Goal: Information Seeking & Learning: Understand process/instructions

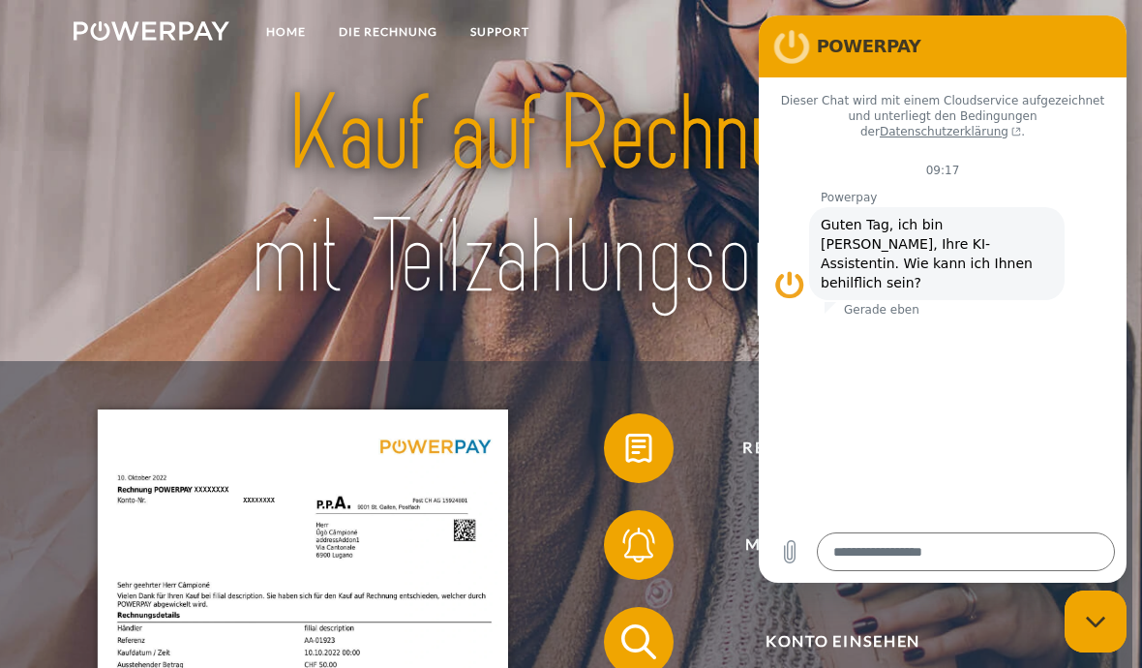
click at [698, 361] on div at bounding box center [571, 197] width 914 height 327
click at [405, 45] on link "DIE RECHNUNG" at bounding box center [388, 32] width 132 height 35
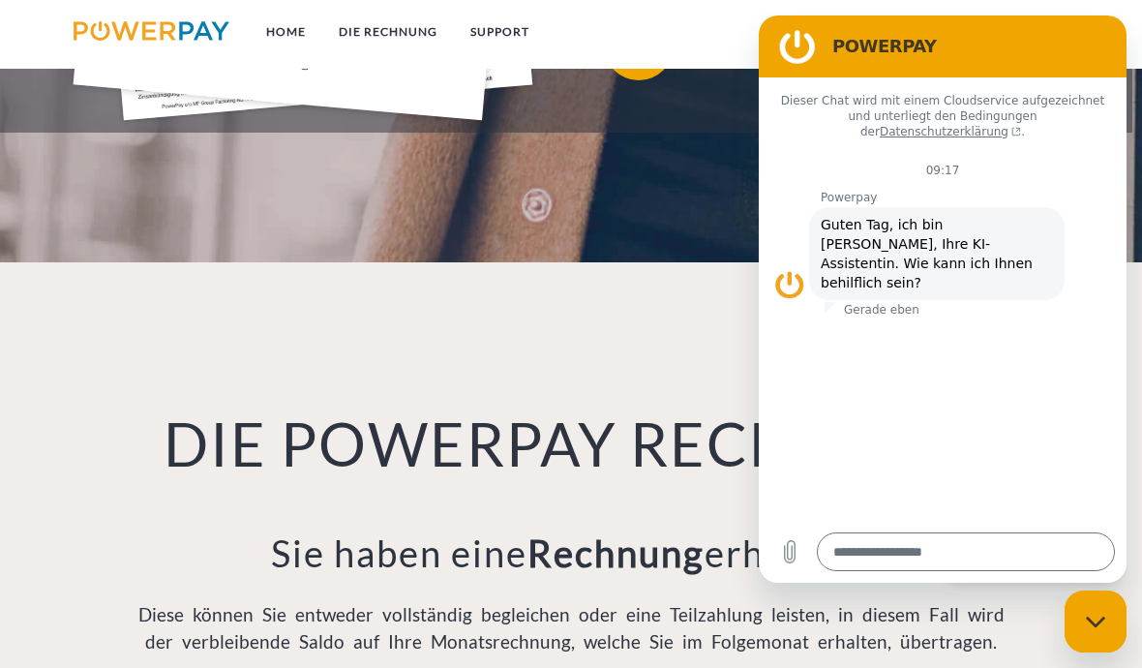
scroll to position [1167, 0]
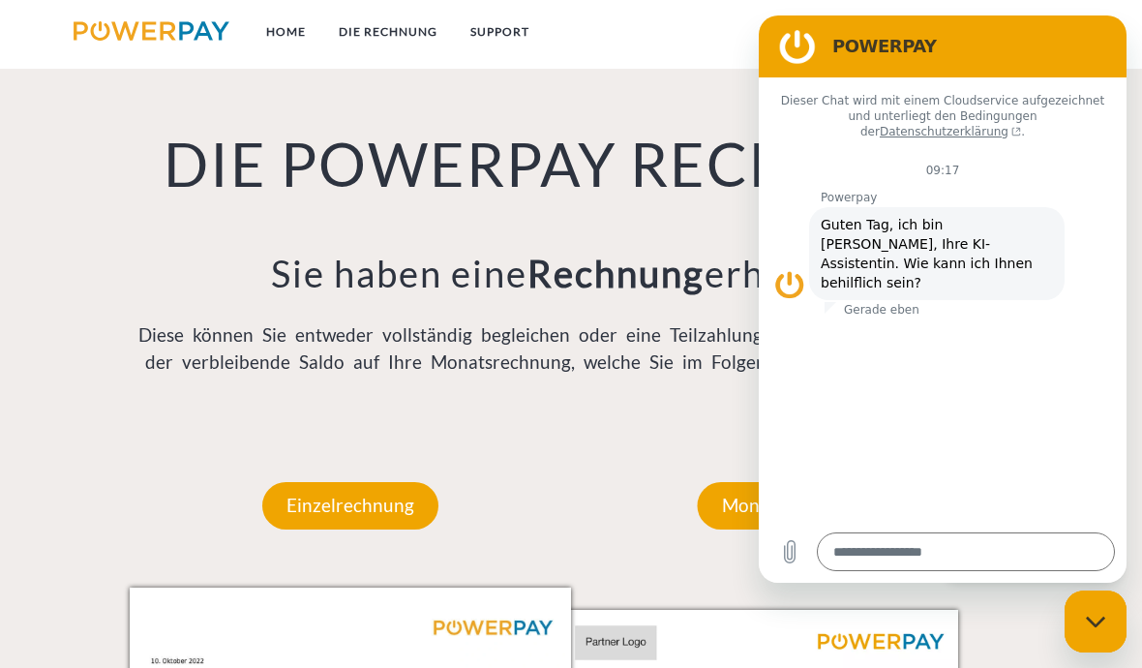
click at [629, 401] on div "DIE POWERPAY RECHNUNG Sie haben eine Rechnung erhalten? Diese können Sie entwed…" at bounding box center [571, 203] width 914 height 441
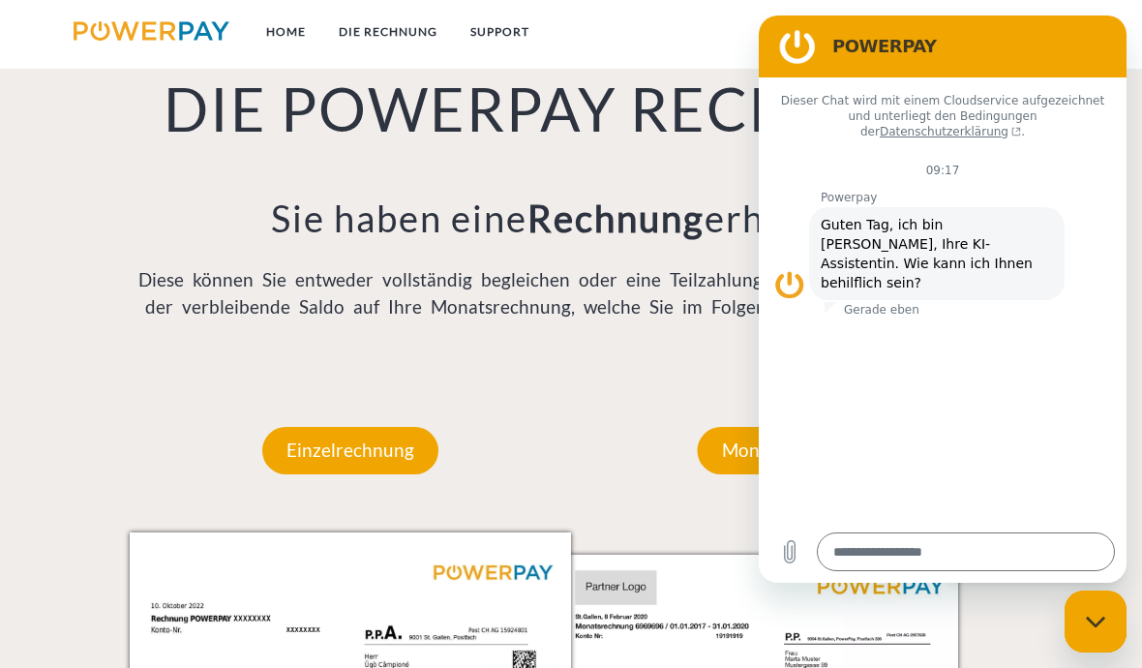
scroll to position [1289, 0]
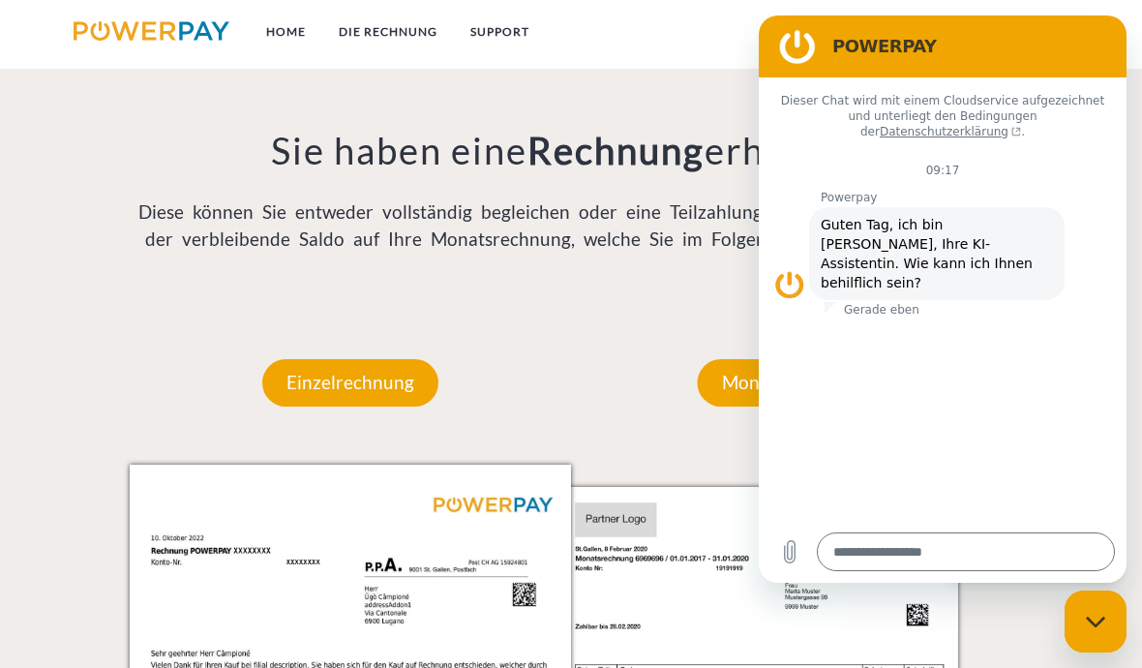
click at [353, 403] on p "Einzelrechnung" at bounding box center [350, 382] width 176 height 46
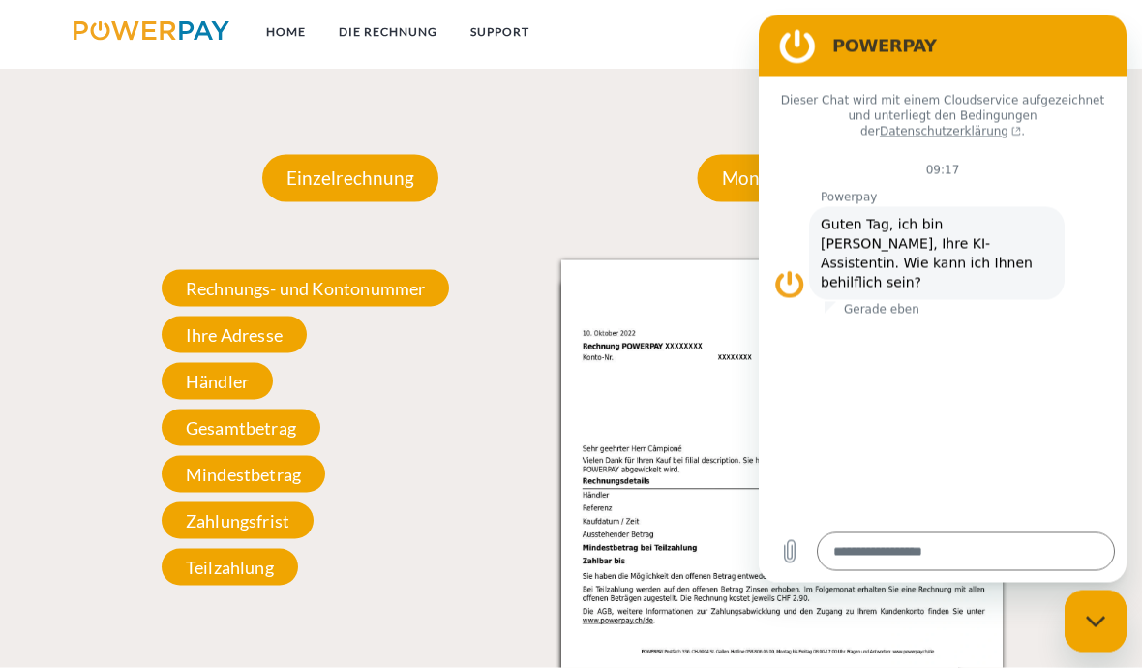
scroll to position [1501, 0]
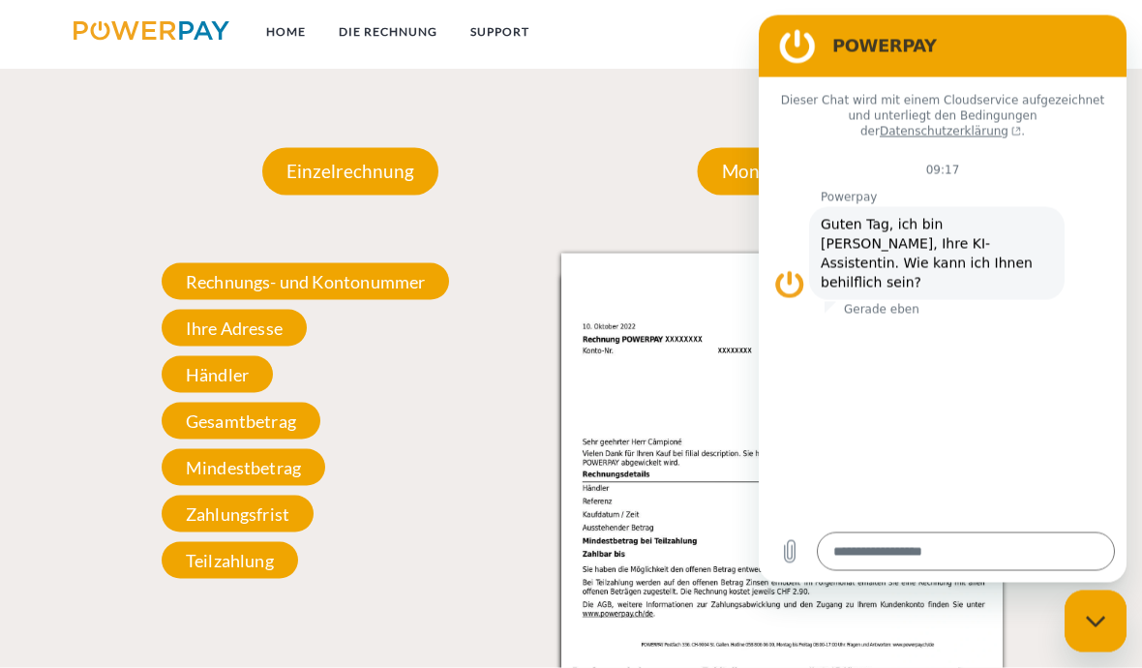
click at [1099, 38] on h2 "POWERPAY" at bounding box center [970, 45] width 275 height 23
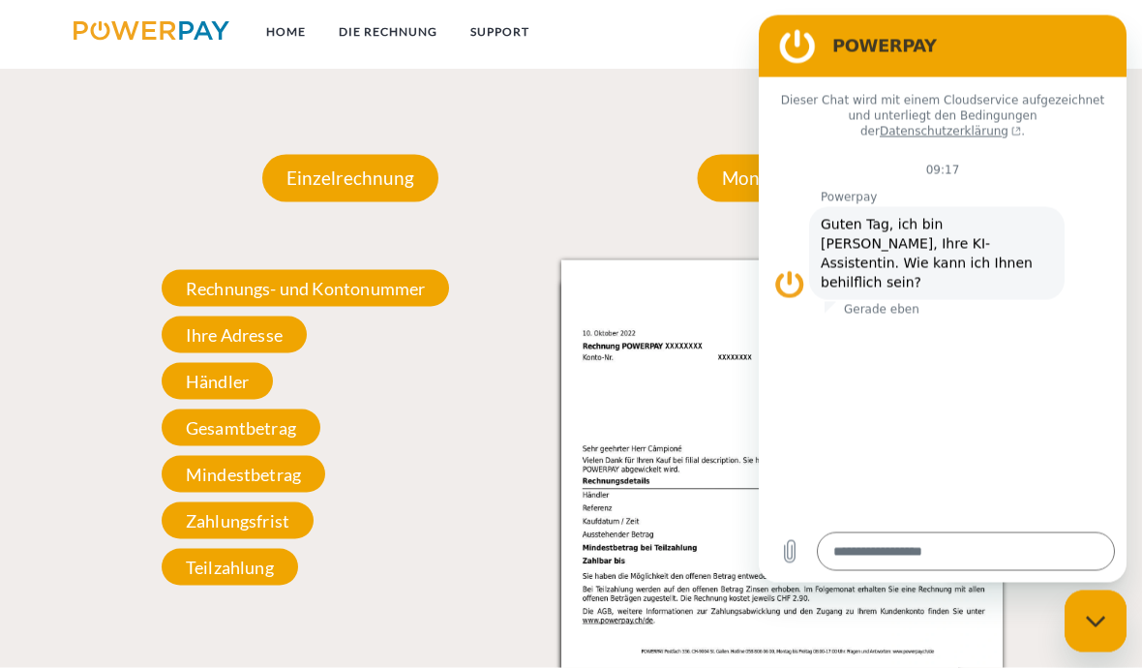
click at [805, 41] on figure at bounding box center [797, 45] width 39 height 39
click at [796, 55] on figure at bounding box center [797, 45] width 39 height 39
click at [796, 54] on figure at bounding box center [797, 45] width 39 height 39
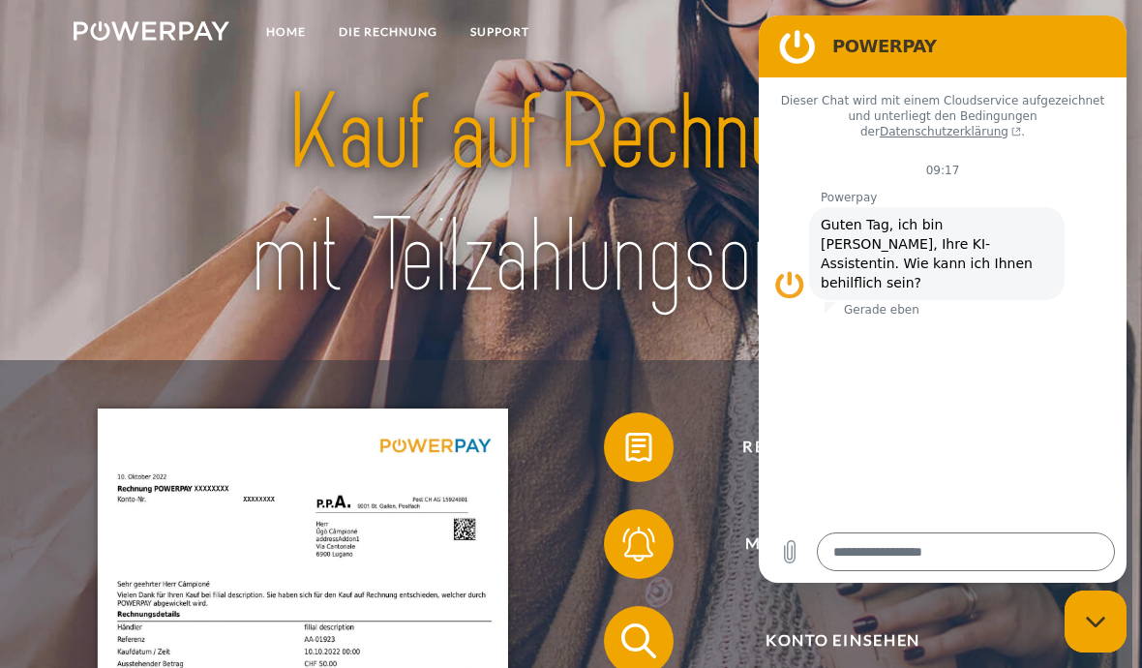
scroll to position [0, 0]
click at [1097, 604] on div "Messaging-Fenster schließen" at bounding box center [1096, 621] width 58 height 58
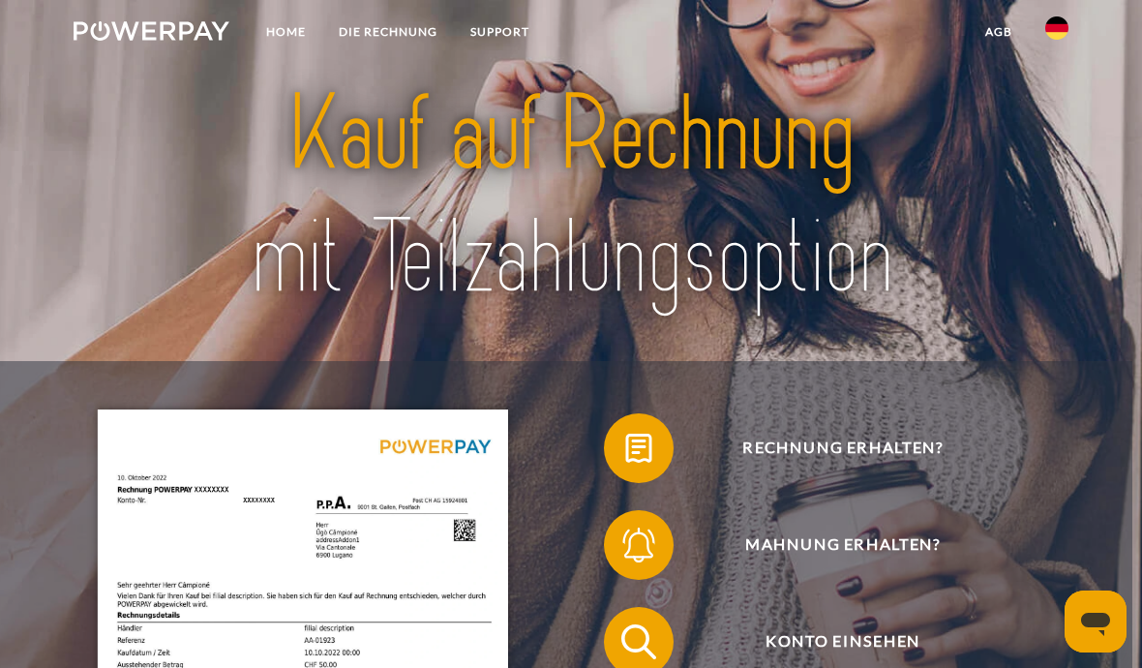
click at [1065, 27] on img at bounding box center [1057, 27] width 23 height 23
click at [1054, 138] on img at bounding box center [1057, 140] width 23 height 23
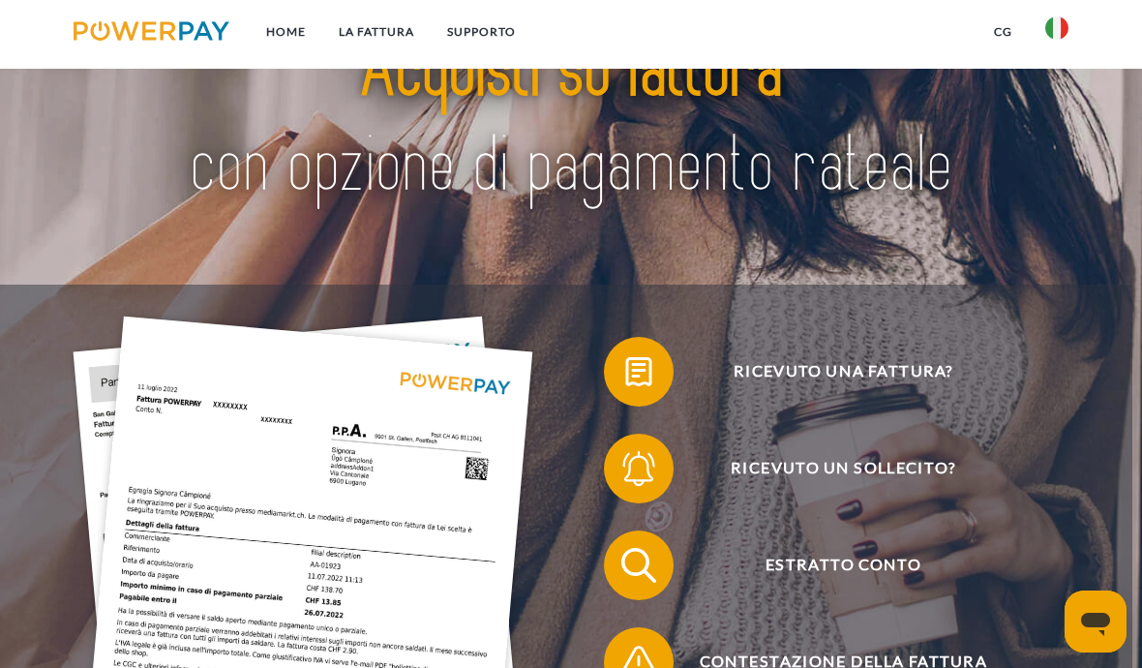
scroll to position [78, 0]
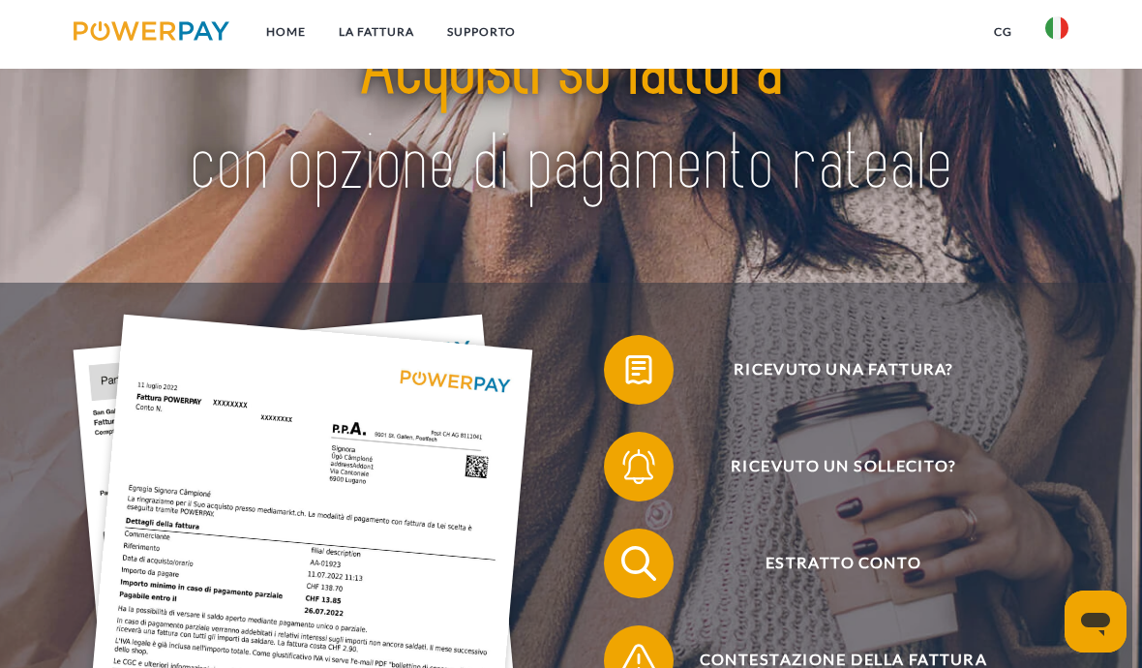
click at [838, 402] on span "Ricevuto una fattura?" at bounding box center [842, 370] width 427 height 70
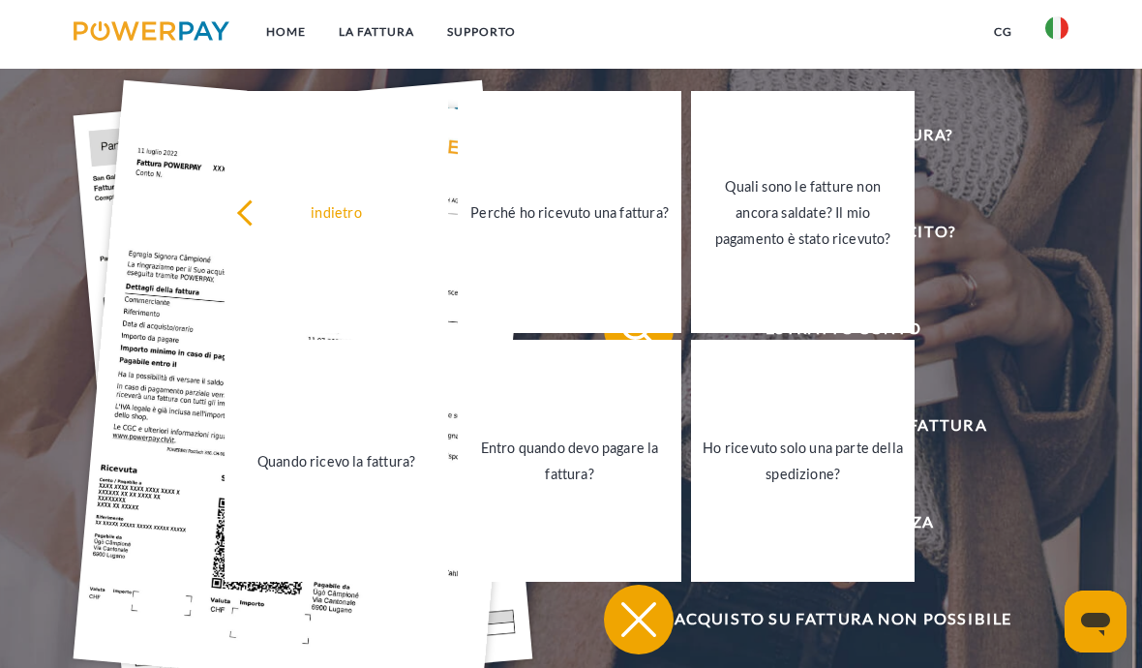
scroll to position [316, 0]
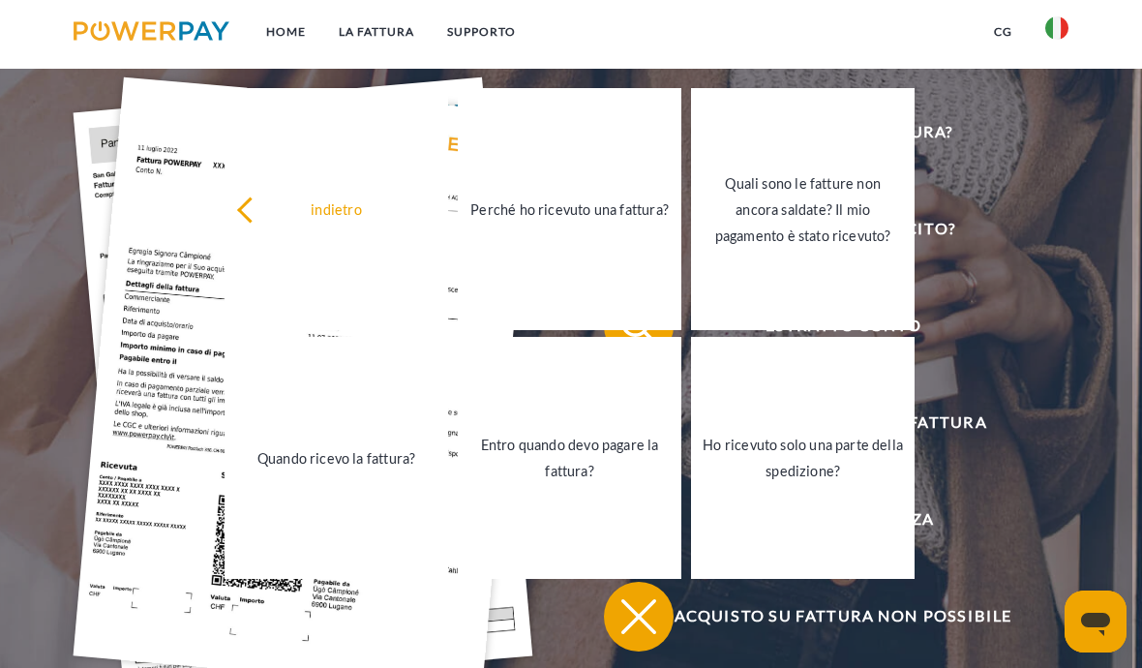
click at [822, 240] on div "Quali sono le fatture non ancora saldate? Il mio pagamento è stato ricevuto?" at bounding box center [803, 208] width 200 height 78
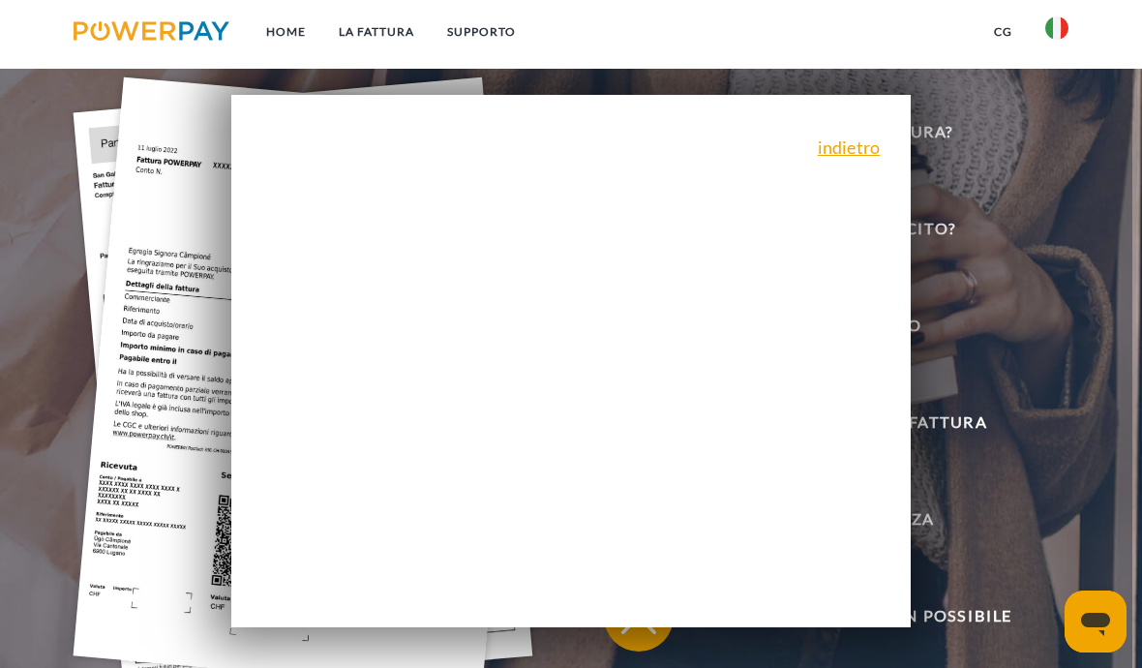
click at [856, 156] on link "indietro" at bounding box center [849, 146] width 62 height 17
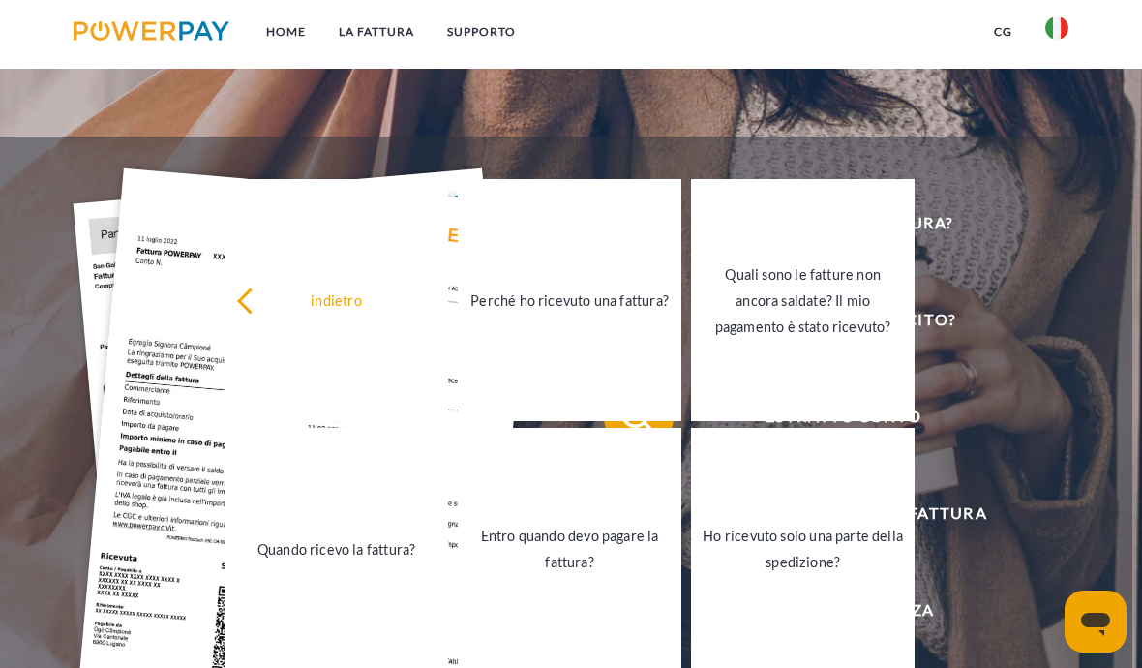
scroll to position [0, 0]
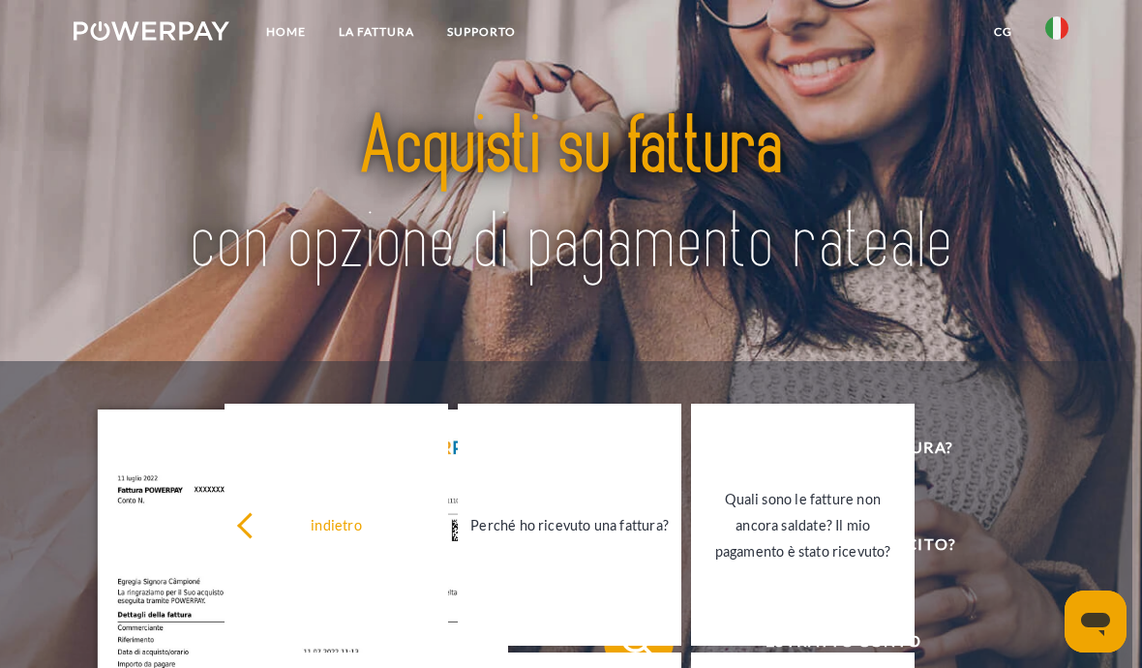
click at [398, 37] on link "LA FATTURA" at bounding box center [376, 32] width 108 height 35
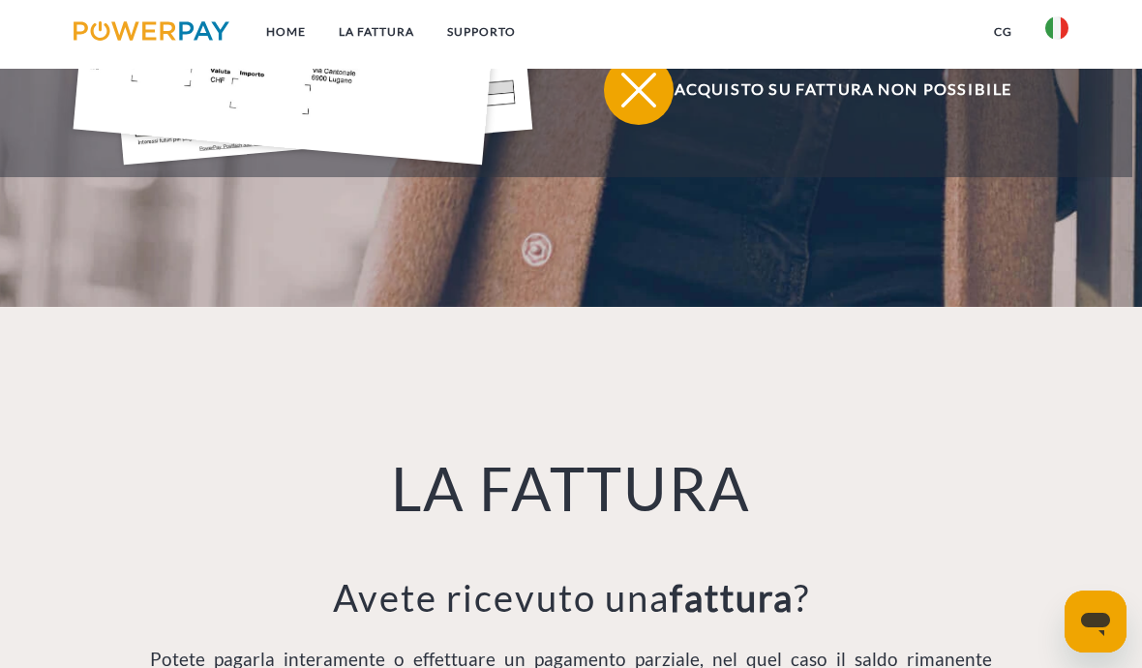
scroll to position [1167, 0]
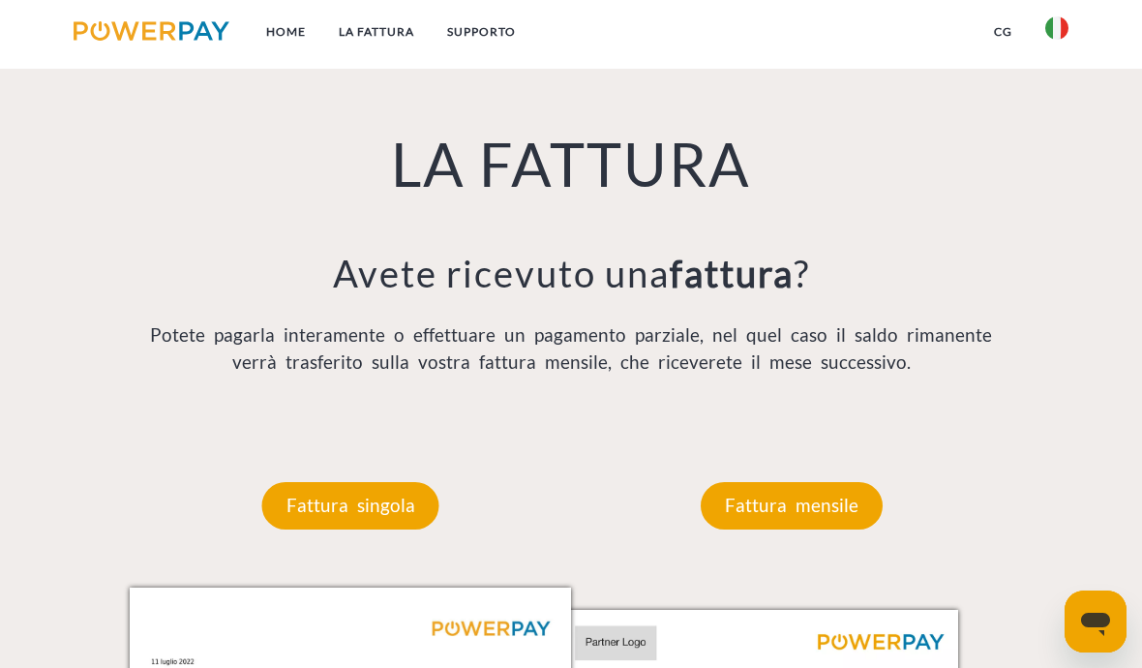
click at [353, 525] on p "Fattura singola" at bounding box center [350, 505] width 177 height 46
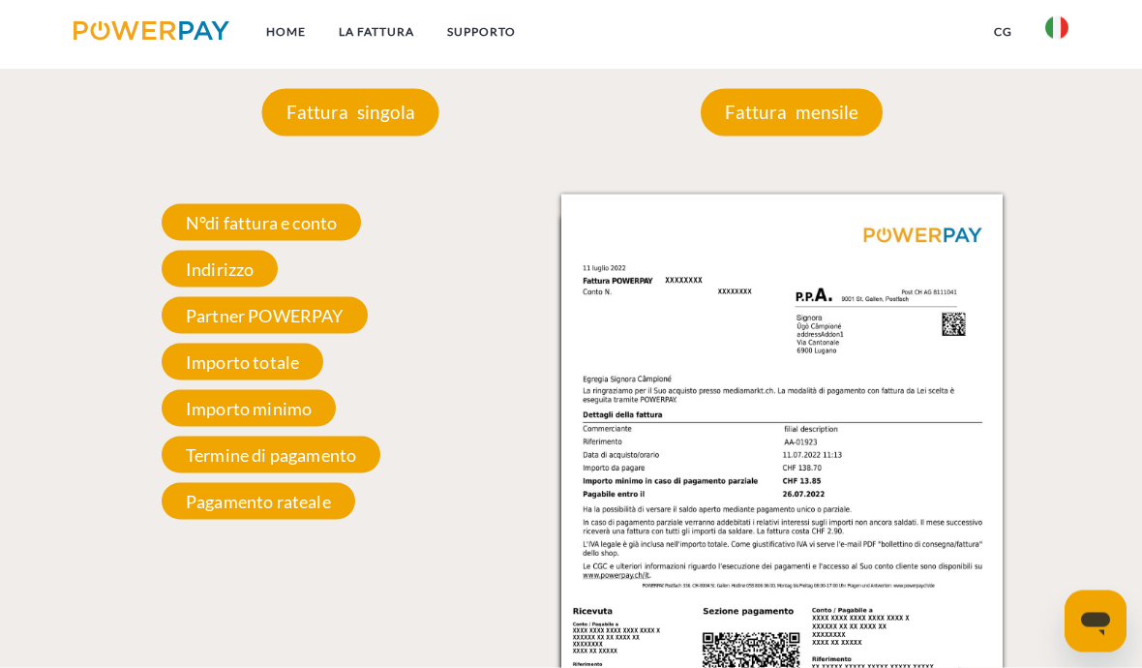
scroll to position [1561, 0]
click at [218, 225] on span "N°di fattura e conto" at bounding box center [262, 221] width 200 height 37
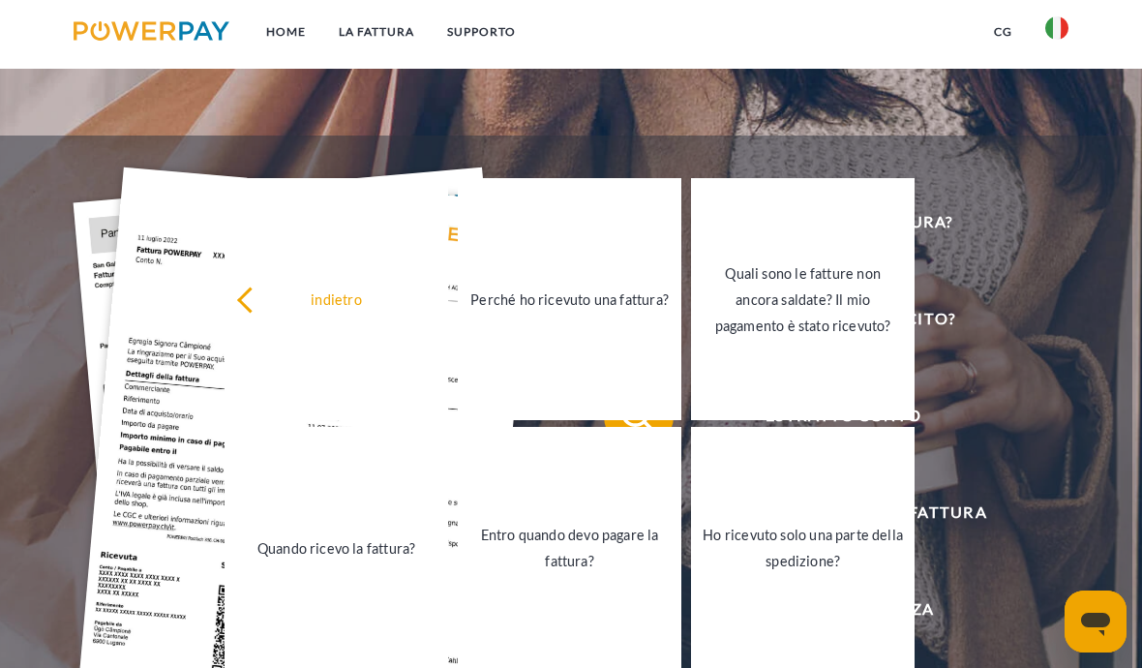
scroll to position [224, 0]
